Goal: Information Seeking & Learning: Compare options

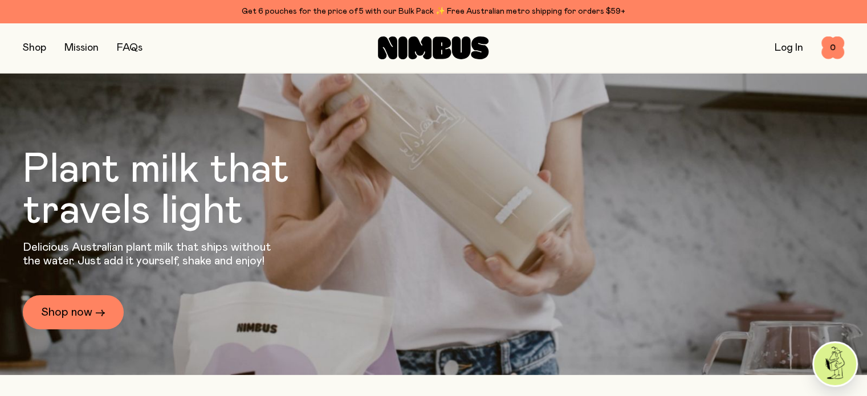
scroll to position [57, 0]
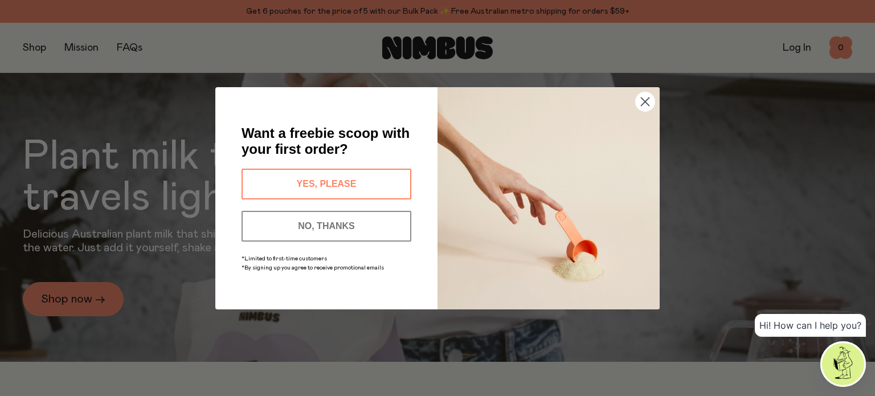
click at [334, 177] on button "YES, PLEASE" at bounding box center [327, 184] width 170 height 31
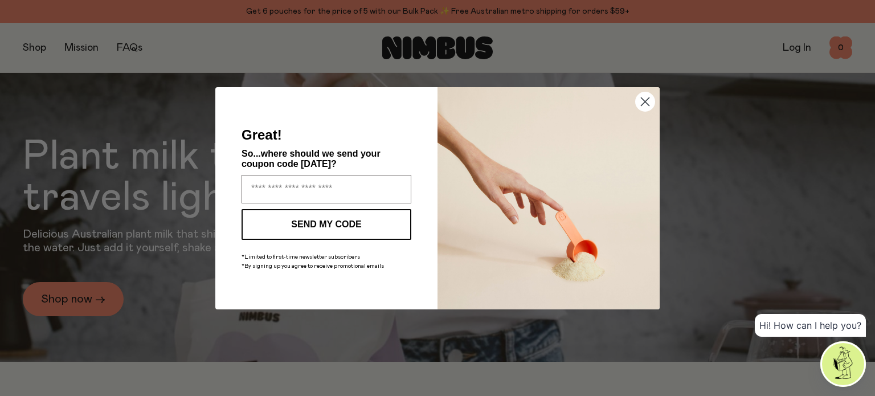
click at [650, 103] on circle "Close dialog" at bounding box center [645, 101] width 19 height 19
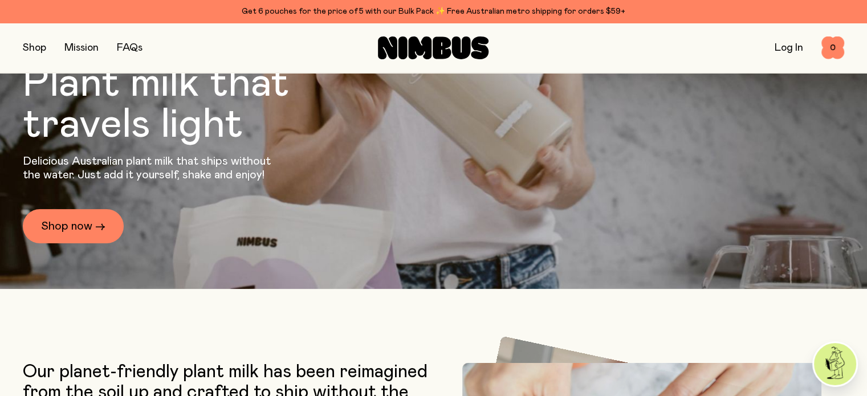
scroll to position [285, 0]
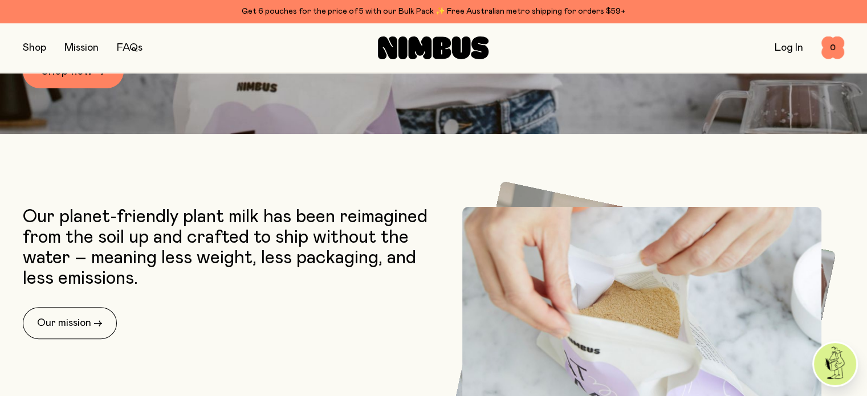
click at [39, 49] on button "button" at bounding box center [34, 48] width 23 height 16
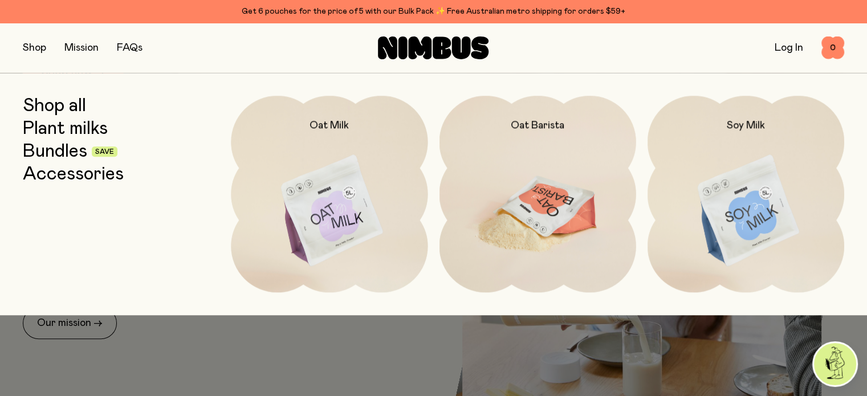
click at [541, 211] on img at bounding box center [537, 211] width 197 height 231
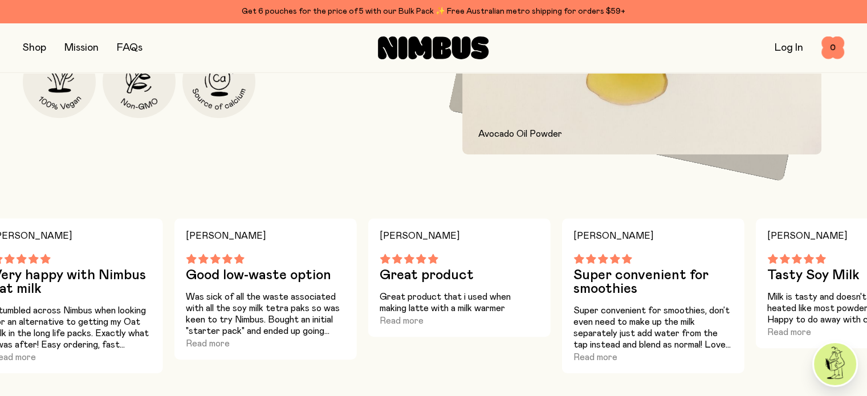
scroll to position [741, 0]
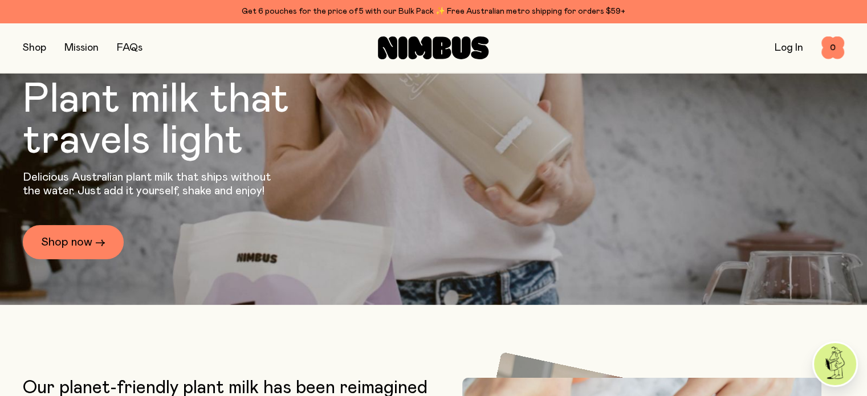
scroll to position [114, 0]
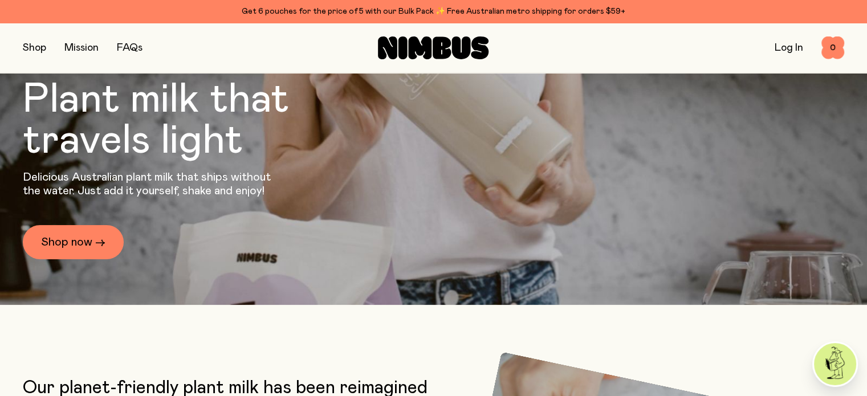
click at [28, 42] on button "button" at bounding box center [34, 48] width 23 height 16
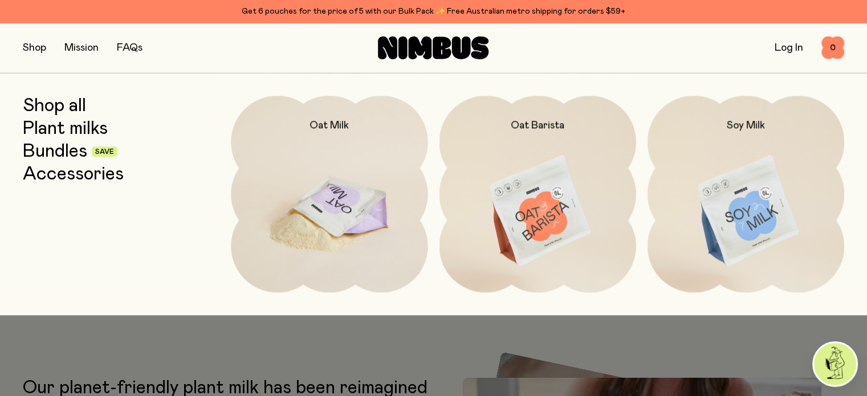
click at [353, 218] on img at bounding box center [329, 211] width 197 height 231
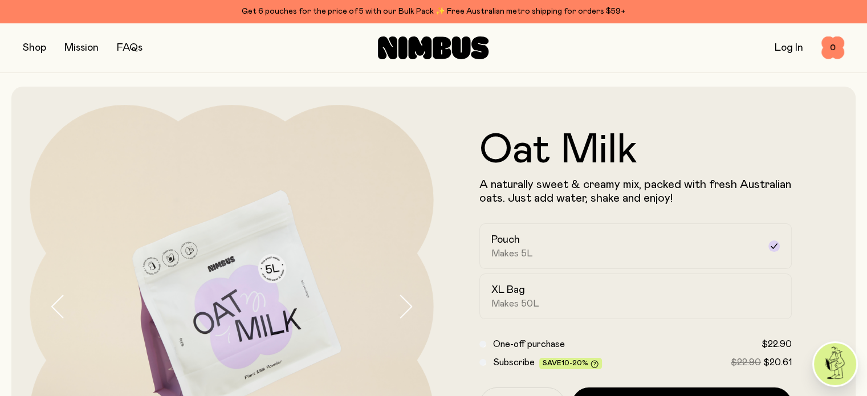
scroll to position [114, 0]
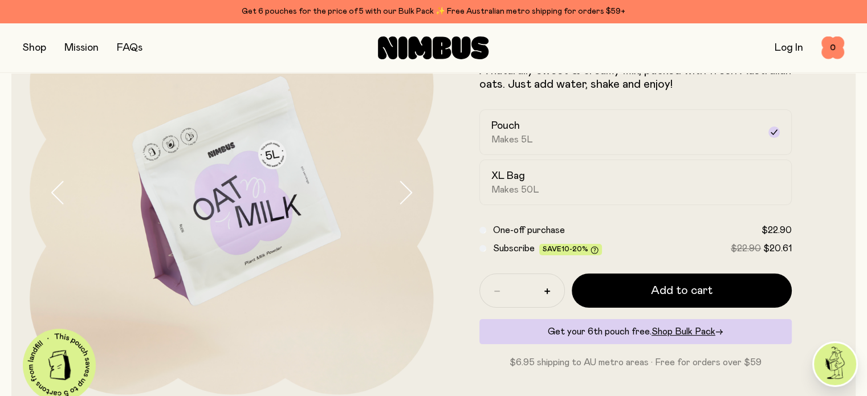
click at [40, 50] on button "button" at bounding box center [34, 48] width 23 height 16
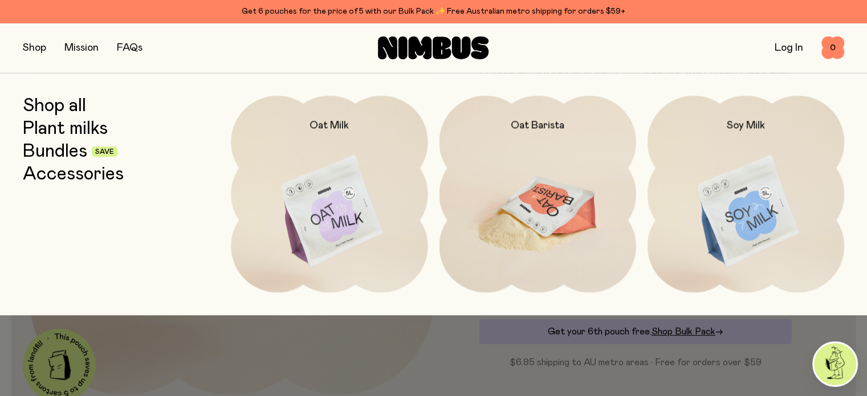
click at [571, 210] on img at bounding box center [537, 211] width 197 height 231
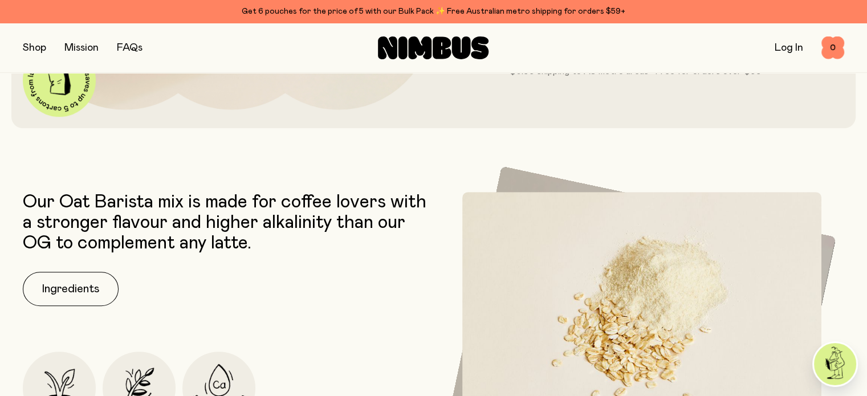
scroll to position [57, 0]
